Goal: Task Accomplishment & Management: Use online tool/utility

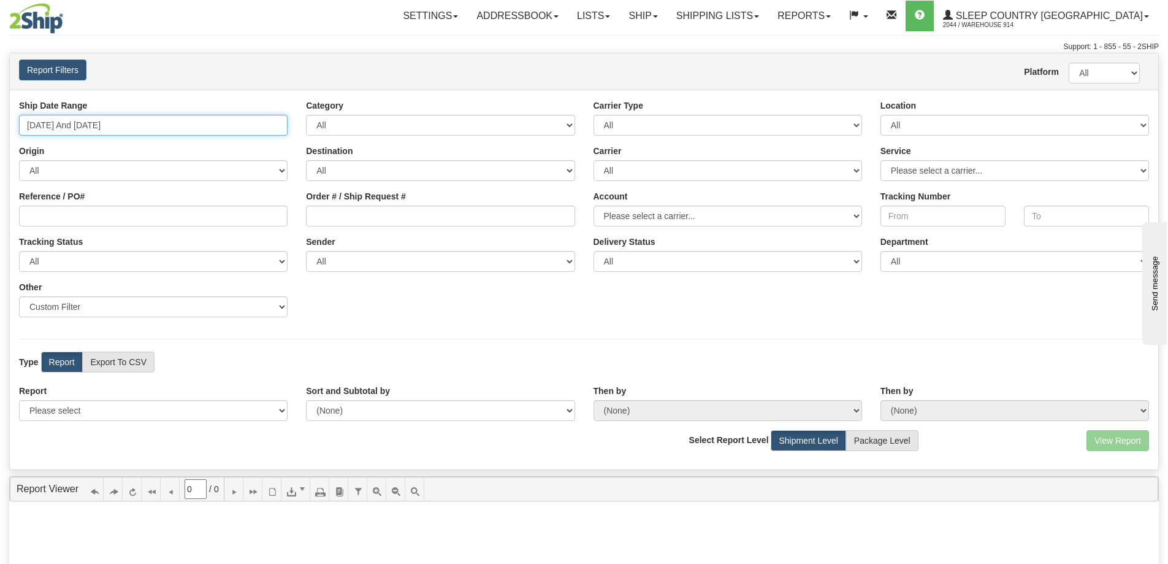
click at [139, 116] on input "[DATE] And [DATE]" at bounding box center [153, 125] width 269 height 21
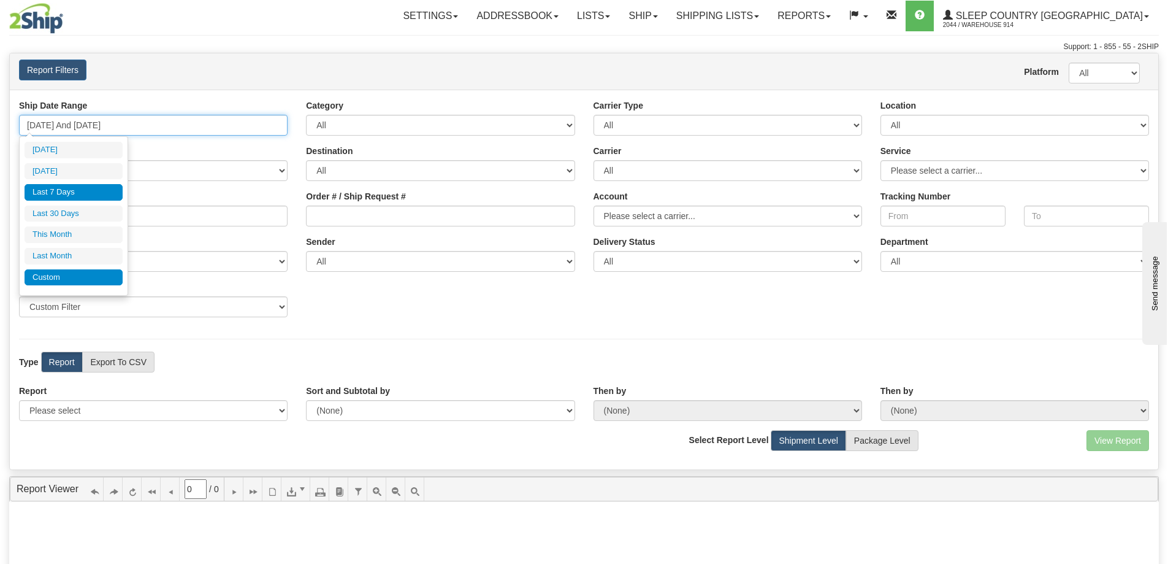
type input "[DATE]"
click at [61, 272] on li "Custom" at bounding box center [74, 277] width 98 height 17
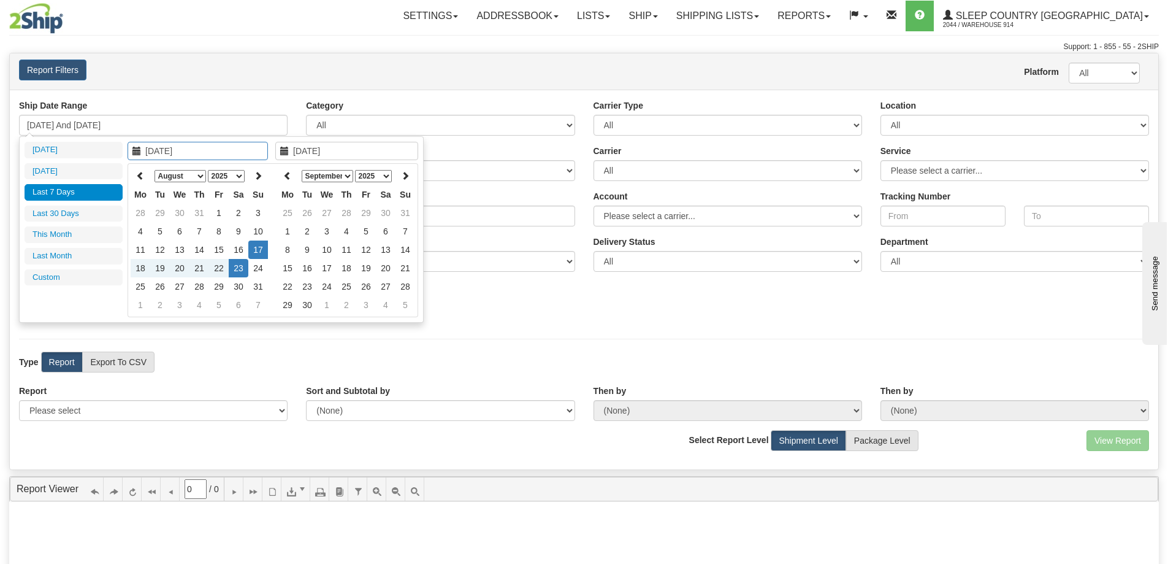
type input "[DATE]"
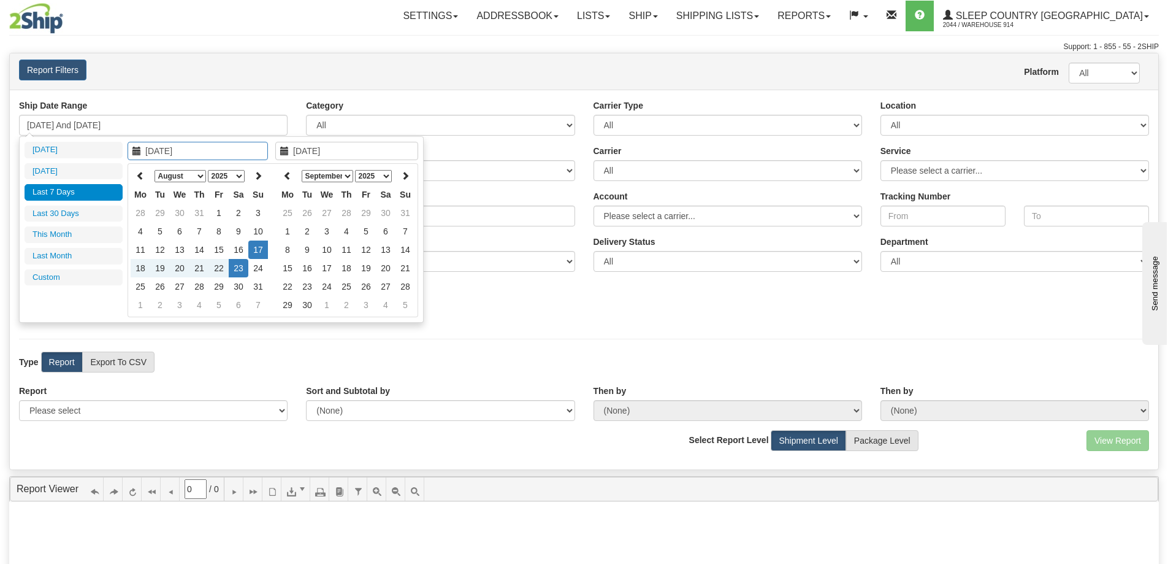
type input "[DATE]"
click at [223, 250] on td "15" at bounding box center [219, 249] width 20 height 18
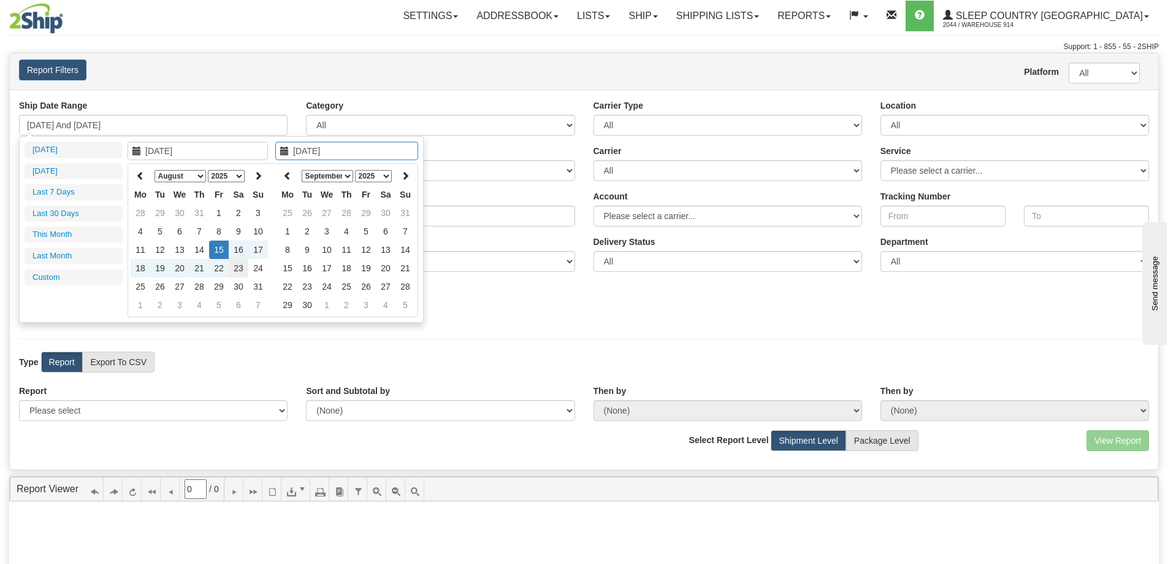
type input "[DATE]"
click at [241, 270] on td "23" at bounding box center [239, 268] width 20 height 18
type input "[DATE] And [DATE]"
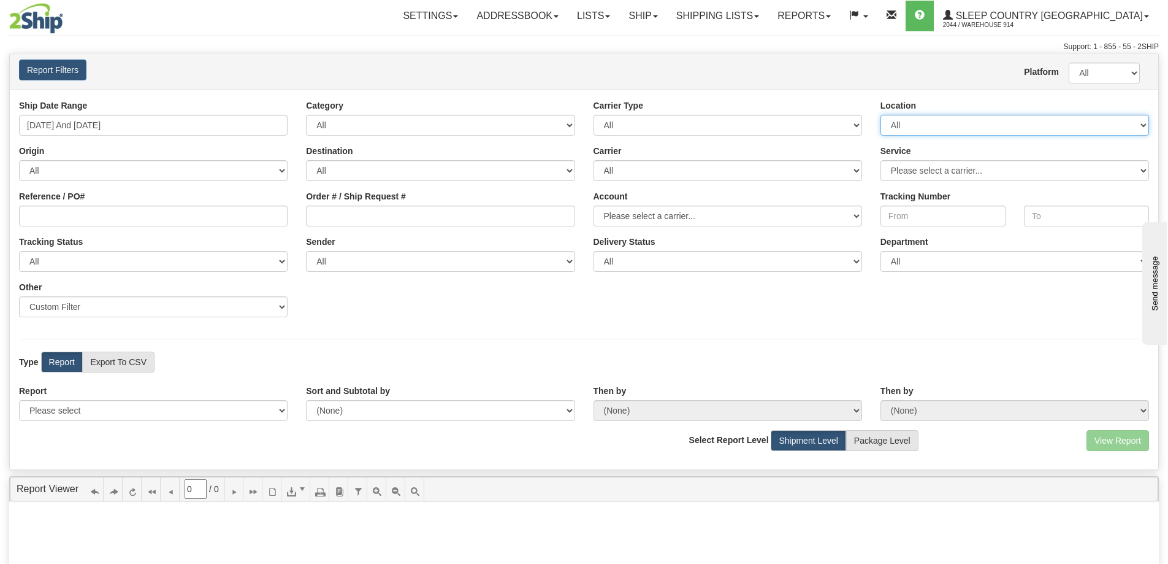
drag, startPoint x: 909, startPoint y: 120, endPoint x: 910, endPoint y: 133, distance: 13.5
click at [909, 120] on select "All 9009 914 BEDDN CASPC END SLE ZINUC" at bounding box center [1015, 125] width 269 height 21
select select "7603"
click at [881, 115] on select "All 9009 914 BEDDN CASPC END SLE ZINUC" at bounding box center [1015, 125] width 269 height 21
click at [154, 304] on select "Sender Company Sender Contact Sender Country Sender State Sender City Sender Zi…" at bounding box center [153, 306] width 269 height 21
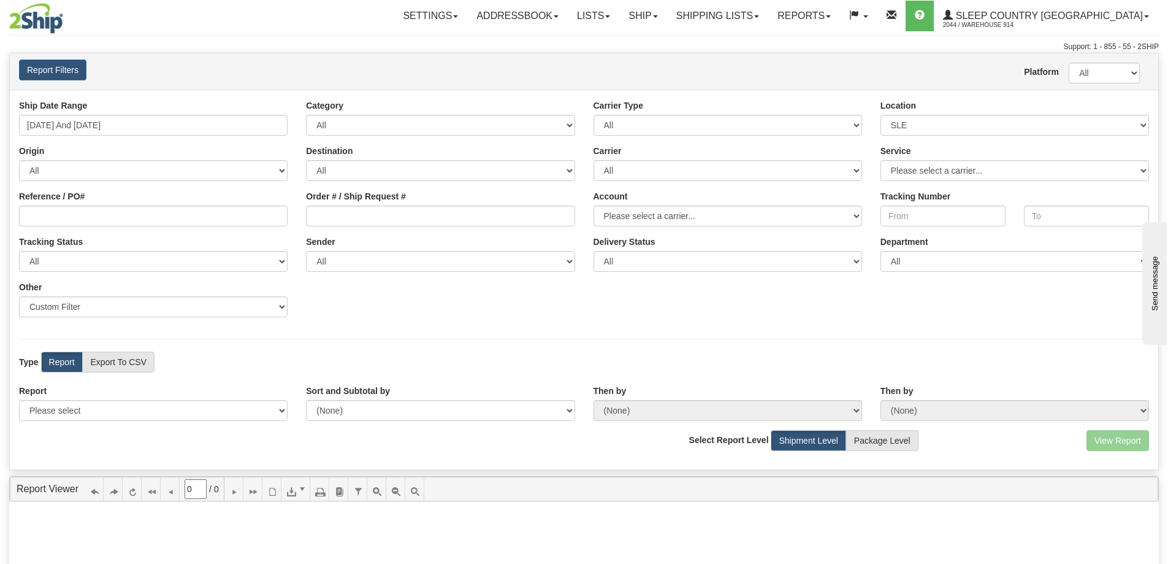
click at [143, 437] on div "View Report Comma Separated Values (CSV) Select Report Level Shipment Level Pac…" at bounding box center [584, 445] width 1149 height 30
click at [144, 418] on select "Please select 1 Line Shipment Report Address Detail Basic Shipment Overview Can…" at bounding box center [153, 410] width 269 height 21
select select "Users\Contents Detail.trdx"
click at [19, 400] on select "Please select 1 Line Shipment Report Address Detail Basic Shipment Overview Can…" at bounding box center [153, 410] width 269 height 21
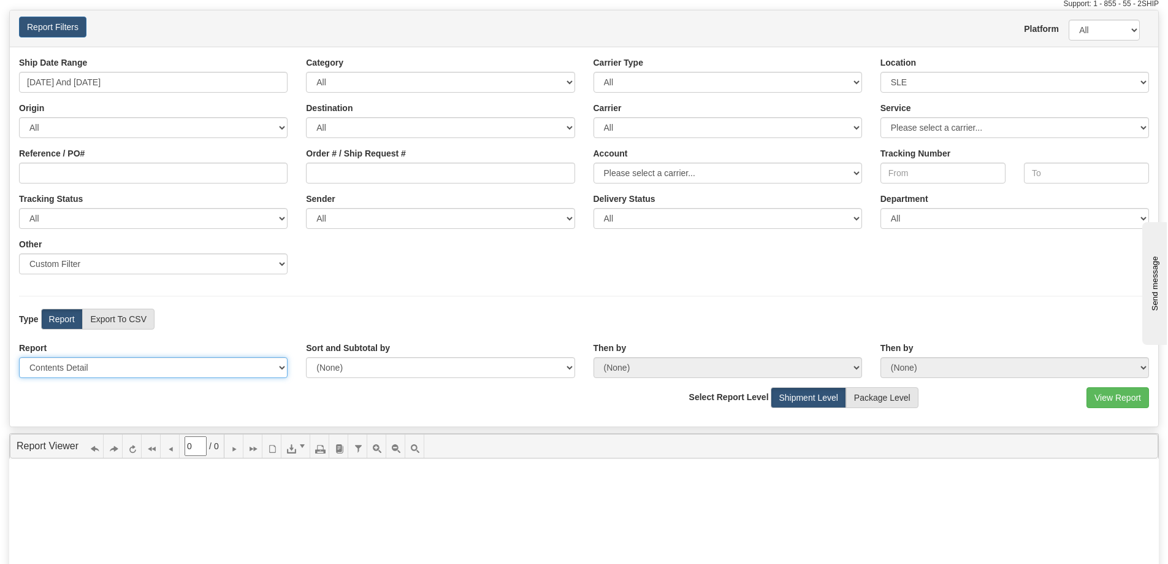
scroll to position [61, 0]
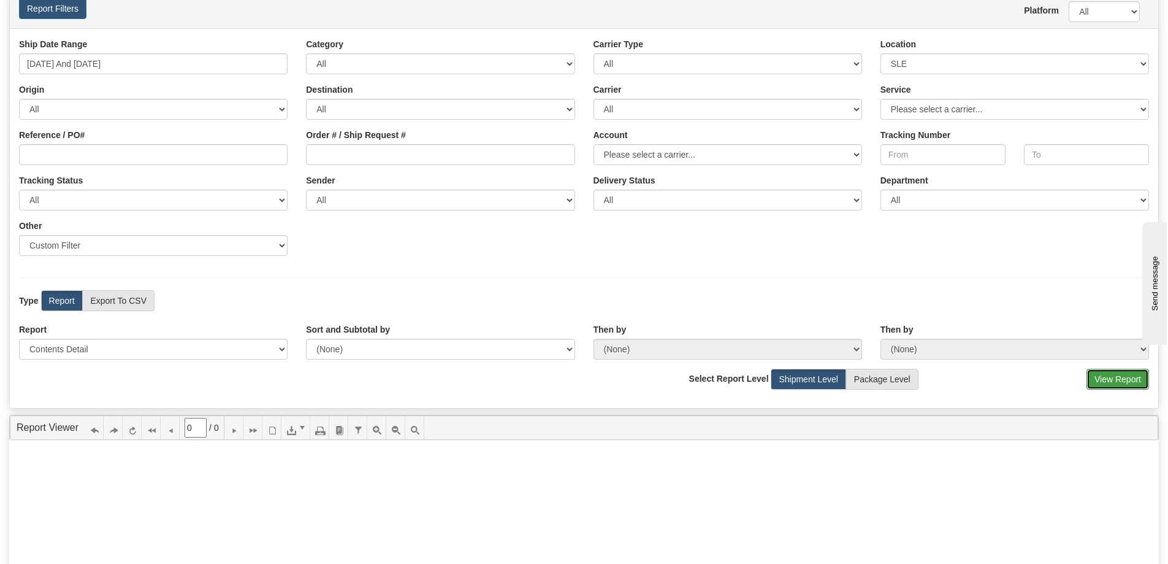
click at [1101, 378] on button "View Report" at bounding box center [1118, 379] width 63 height 21
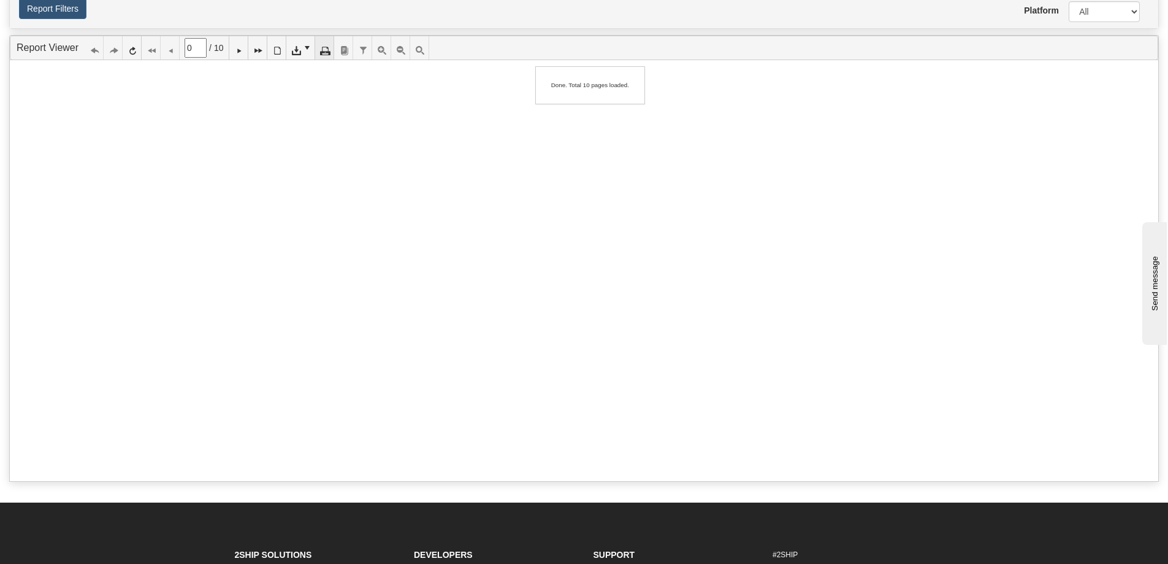
type input "1"
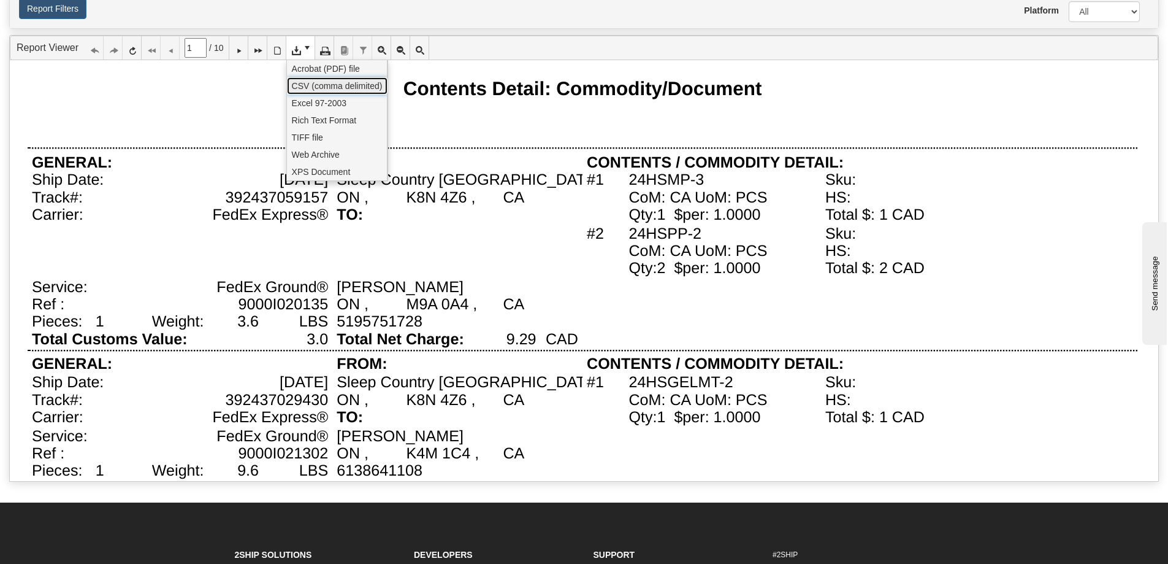
click at [343, 80] on span "CSV (comma delimited)" at bounding box center [337, 86] width 91 height 12
